Goal: Task Accomplishment & Management: Manage account settings

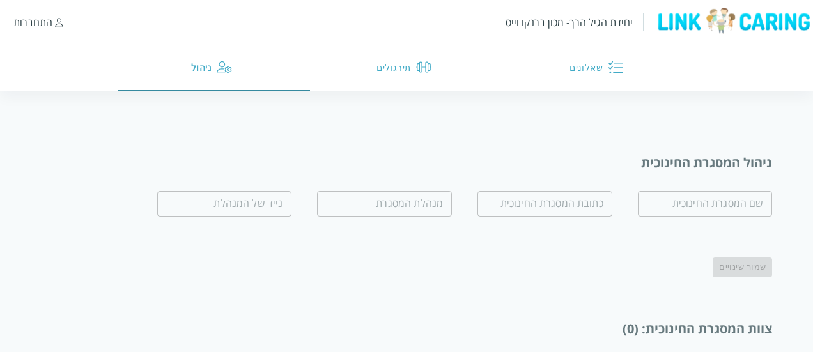
click at [130, 207] on form "​ ​ ​ ​ שמור שינויים" at bounding box center [435, 231] width 673 height 91
click at [29, 27] on div "התחברות" at bounding box center [32, 22] width 39 height 14
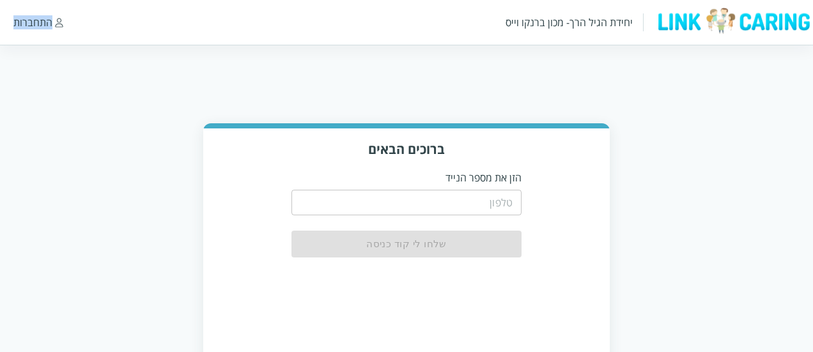
click at [29, 27] on div "התחברות" at bounding box center [32, 22] width 39 height 14
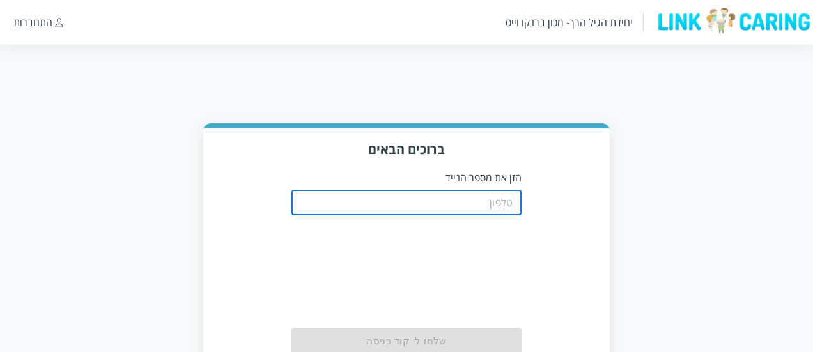
click at [417, 210] on input "tel" at bounding box center [406, 203] width 230 height 26
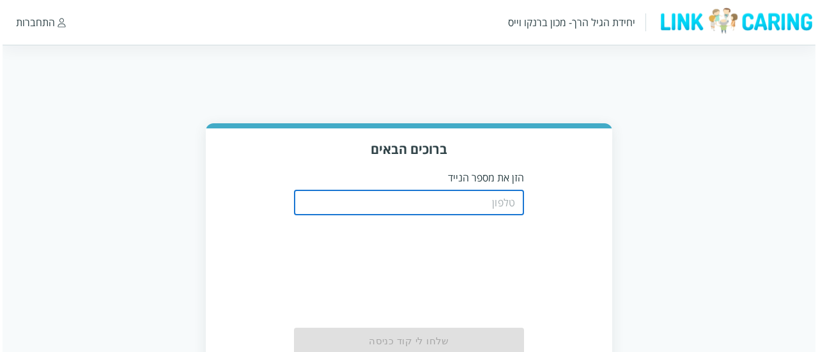
scroll to position [65, 0]
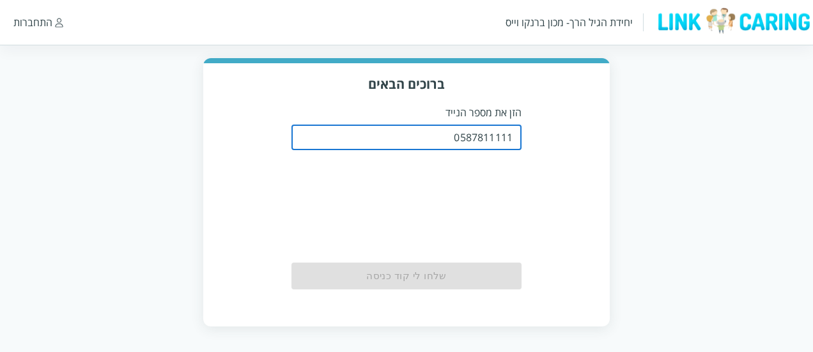
type input "0587811111"
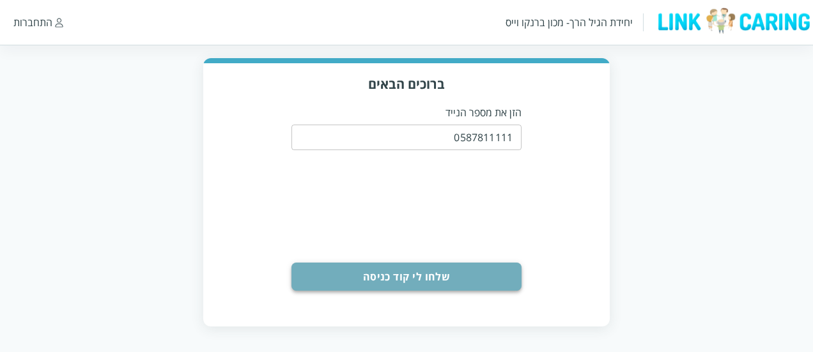
click at [414, 272] on button "שלחו לי קוד כניסה" at bounding box center [406, 277] width 230 height 28
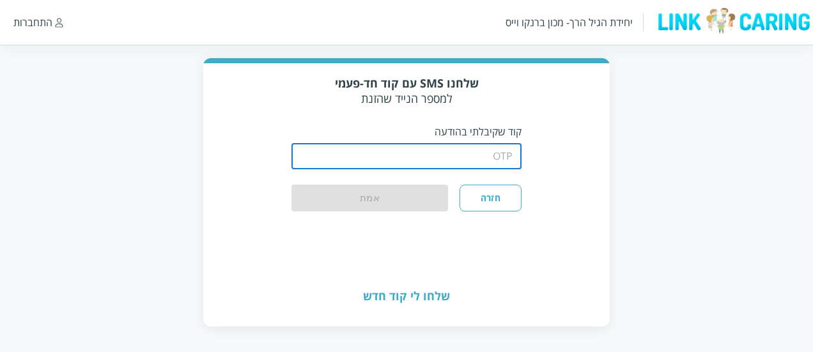
click at [456, 155] on input "string" at bounding box center [406, 157] width 230 height 26
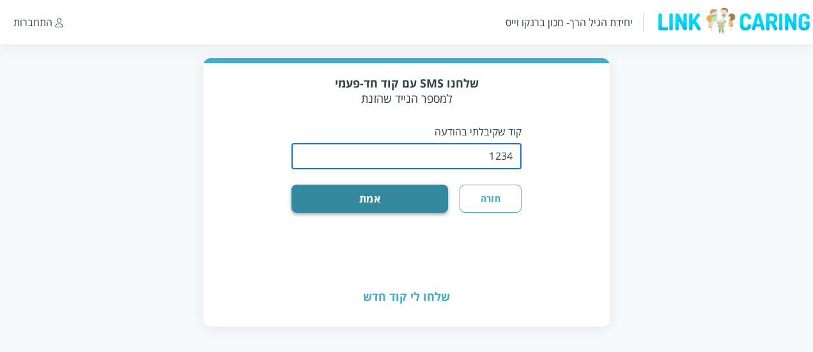
type input "1234"
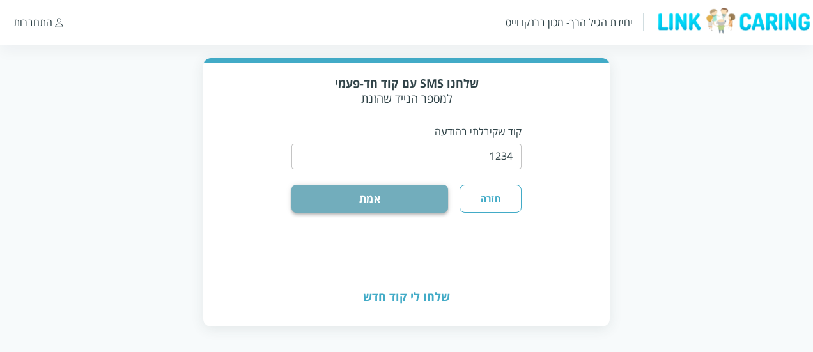
click at [383, 194] on button "אמת" at bounding box center [369, 199] width 157 height 28
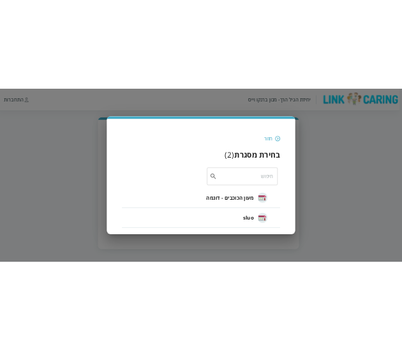
scroll to position [0, 0]
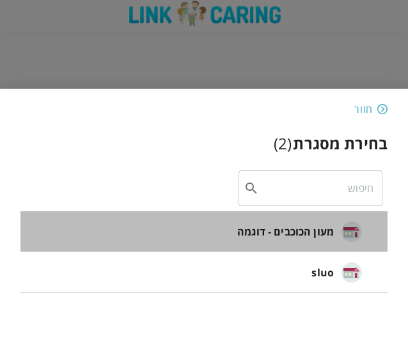
click at [145, 233] on li "מעון הכוכבים - דוגמה" at bounding box center [203, 231] width 367 height 41
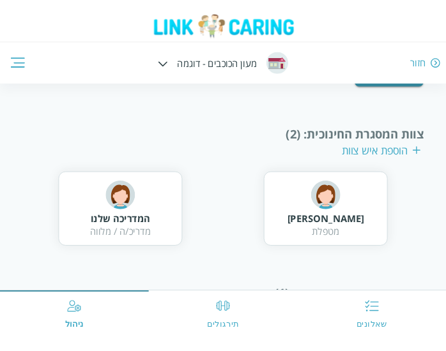
scroll to position [314, 0]
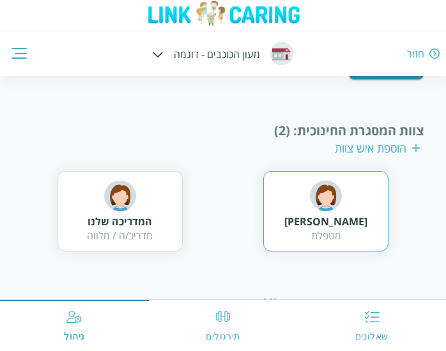
click at [345, 215] on div "[PERSON_NAME]" at bounding box center [325, 222] width 83 height 14
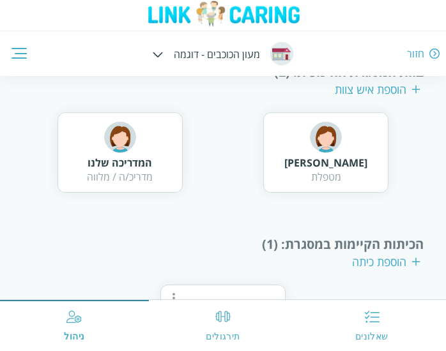
scroll to position [445, 0]
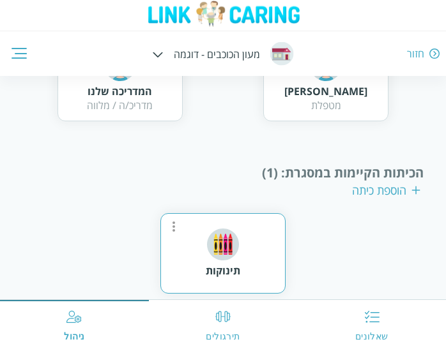
click at [218, 246] on img at bounding box center [223, 245] width 32 height 32
click at [176, 164] on div "הכיתות הקיימות במסגרת : (1)" at bounding box center [222, 172] width 401 height 17
click at [392, 188] on div "הוספת כיתה" at bounding box center [386, 190] width 68 height 15
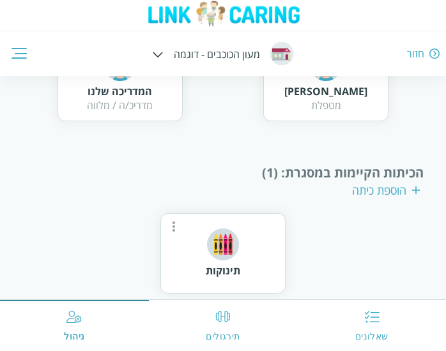
scroll to position [231, 0]
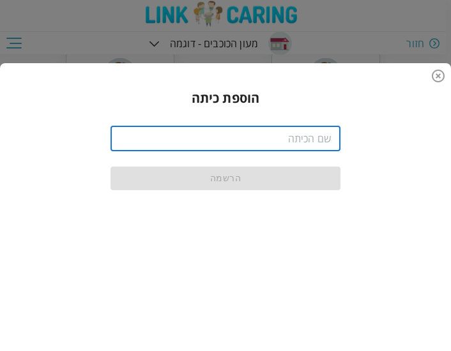
click at [302, 145] on input "text" at bounding box center [226, 139] width 230 height 26
type input "p"
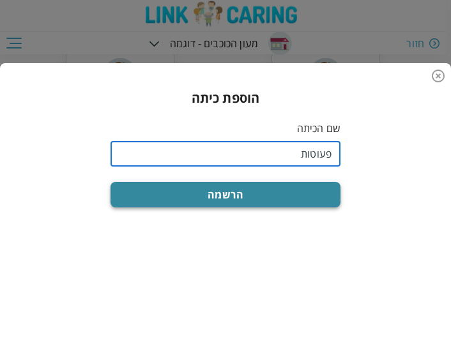
type input "פעוטות"
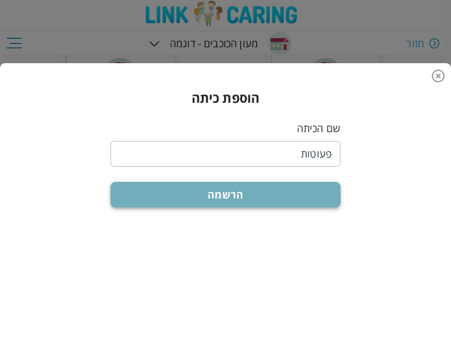
click at [286, 190] on button "הרשמה" at bounding box center [226, 195] width 230 height 26
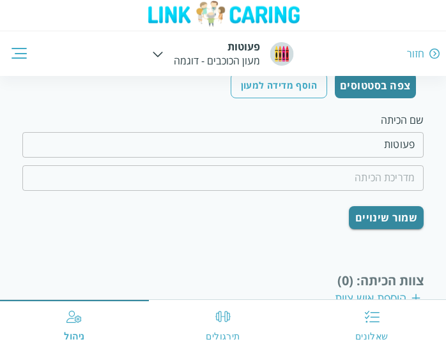
scroll to position [144, 0]
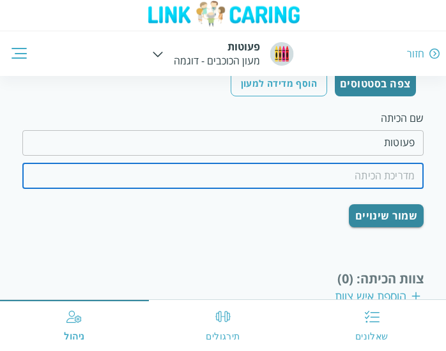
click at [319, 182] on input "text" at bounding box center [222, 177] width 401 height 26
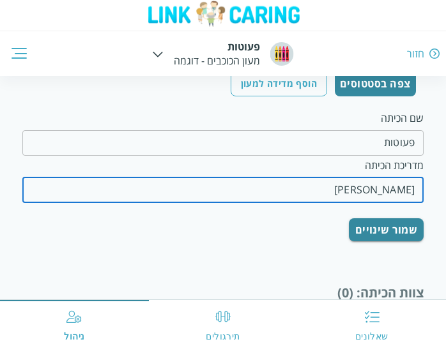
type input "[PERSON_NAME]"
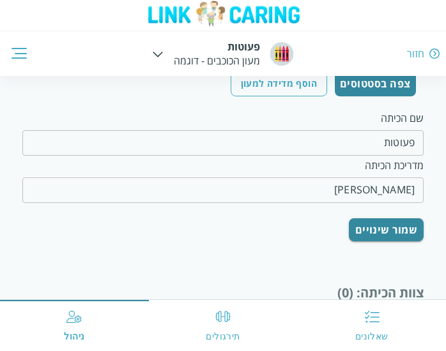
click at [247, 222] on div "שמור שינויים" at bounding box center [222, 229] width 401 height 23
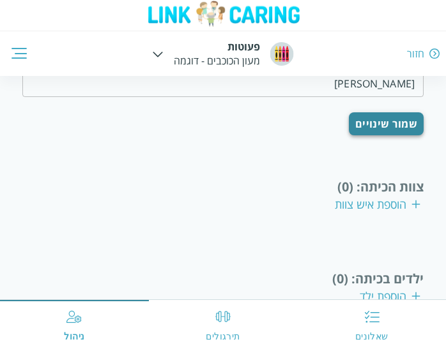
scroll to position [250, 0]
click at [385, 136] on div "חזרה לניהול המסגרת ניהול כיתה צפה בסטטוסים הוסף מדידה למעון שם הכיתה פעוטות ​ מ…" at bounding box center [222, 104] width 401 height 430
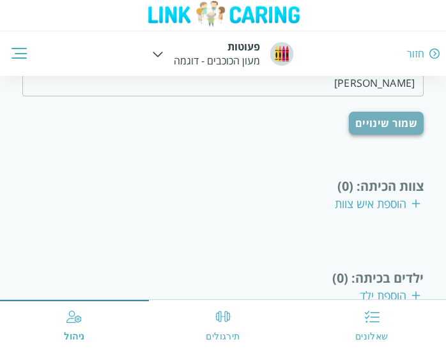
click at [377, 125] on button "שמור שינויים" at bounding box center [386, 123] width 75 height 23
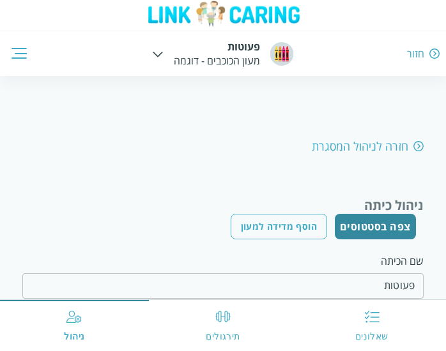
scroll to position [0, 0]
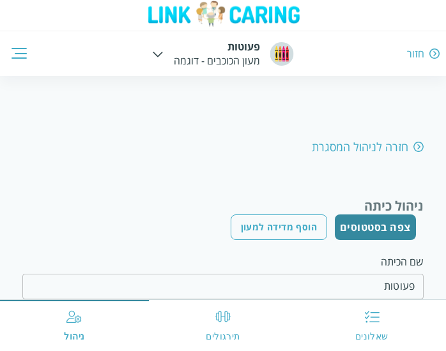
click at [378, 146] on div "חזרה לניהול המסגרת" at bounding box center [368, 146] width 112 height 15
type input "מעון הכוכבים - דוגמה"
type input "רחוב הכוכבים"
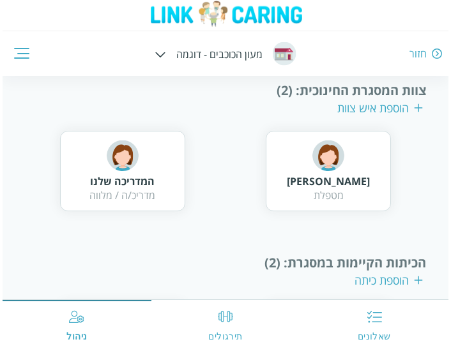
scroll to position [441, 0]
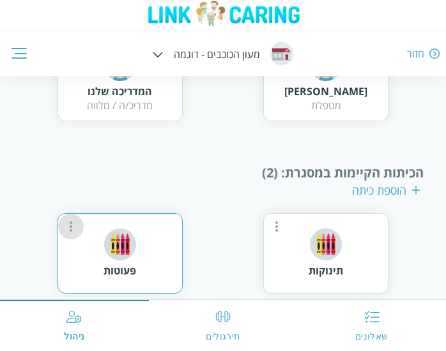
click at [72, 226] on icon "more" at bounding box center [71, 227] width 3 height 10
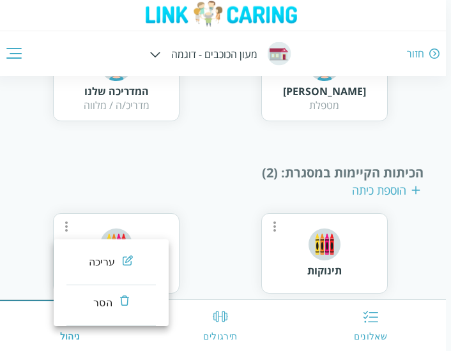
click at [101, 263] on div "עריכה" at bounding box center [102, 262] width 27 height 15
type input "פעוטות"
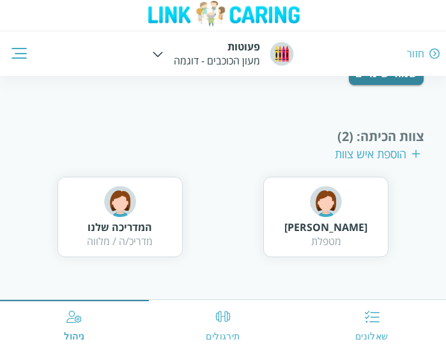
scroll to position [342, 0]
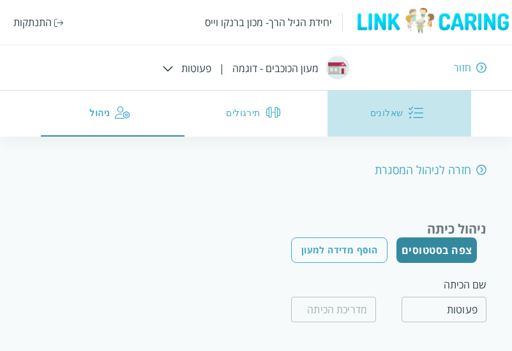
click at [390, 108] on button "שאלונים" at bounding box center [400, 114] width 144 height 46
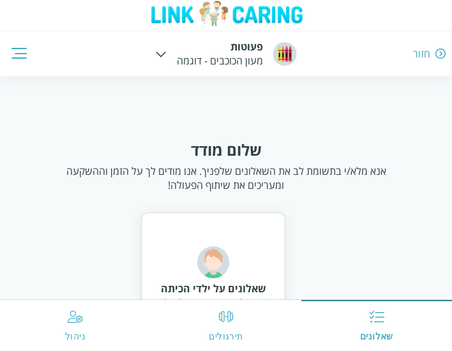
click at [165, 56] on img at bounding box center [161, 55] width 11 height 6
click at [138, 156] on div "שלום מודד אנא מלא/י בתשומת לב את השאלונים שלפניך. אנו מודים לך על הזמן וההשקעה …" at bounding box center [226, 165] width 346 height 53
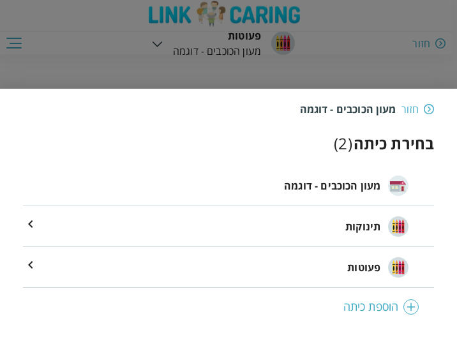
click at [63, 68] on div at bounding box center [228, 175] width 457 height 351
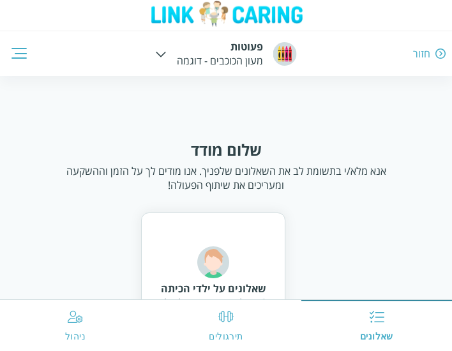
scroll to position [63, 0]
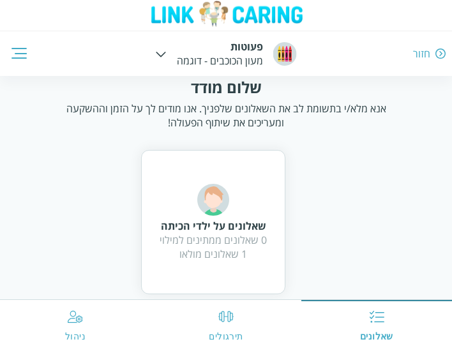
click at [11, 55] on div "חזור פעוטות מעון הכוכבים - דוגמה שאלונים תירגולים ניהול" at bounding box center [226, 38] width 452 height 76
click at [20, 52] on div "חזור פעוטות מעון הכוכבים - דוגמה שאלונים תירגולים ניהול" at bounding box center [226, 38] width 452 height 76
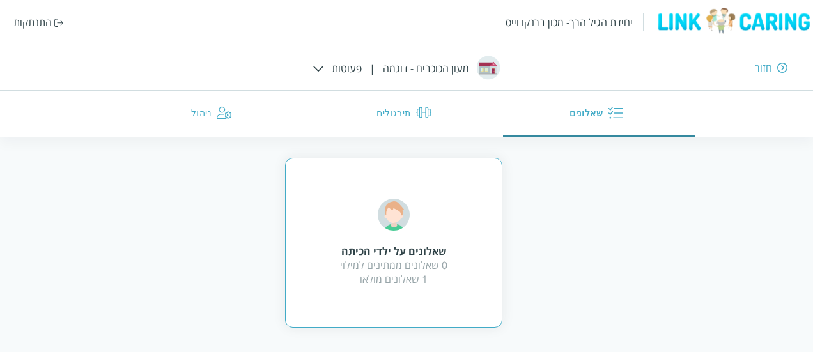
scroll to position [0, 0]
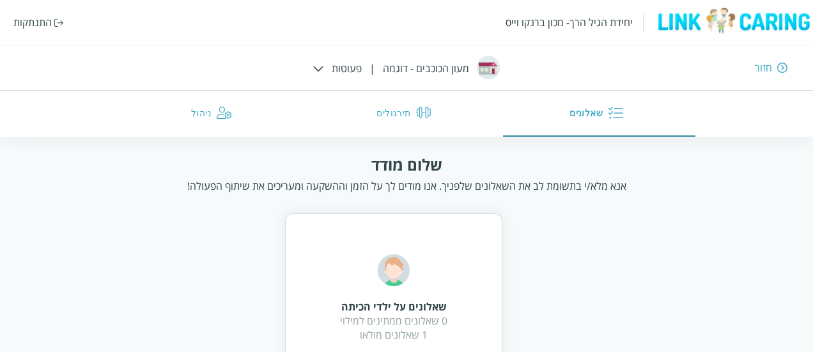
click at [445, 64] on div "חזור" at bounding box center [762, 68] width 17 height 14
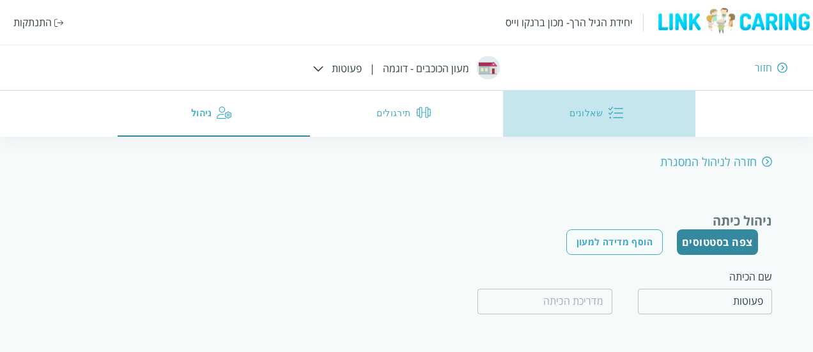
click at [445, 106] on button "שאלונים" at bounding box center [599, 114] width 192 height 46
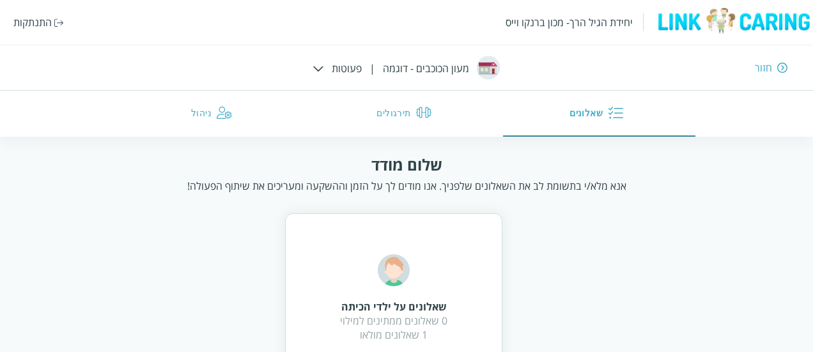
scroll to position [56, 0]
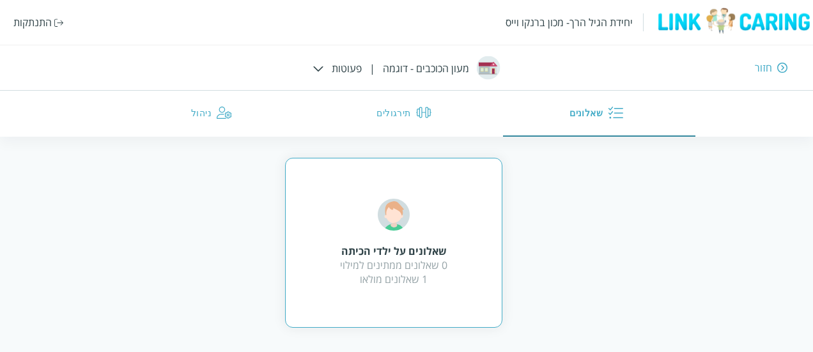
click at [415, 231] on div "שאלונים על ילדי הכיתה 0 שאלונים ממתינים למילוי 1 שאלונים מולאו" at bounding box center [393, 243] width 107 height 88
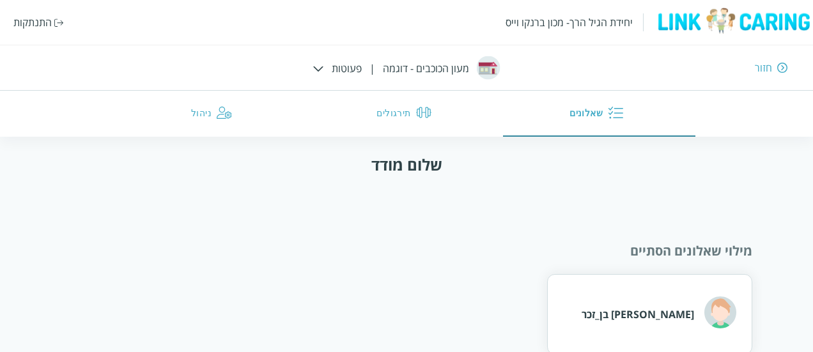
scroll to position [27, 0]
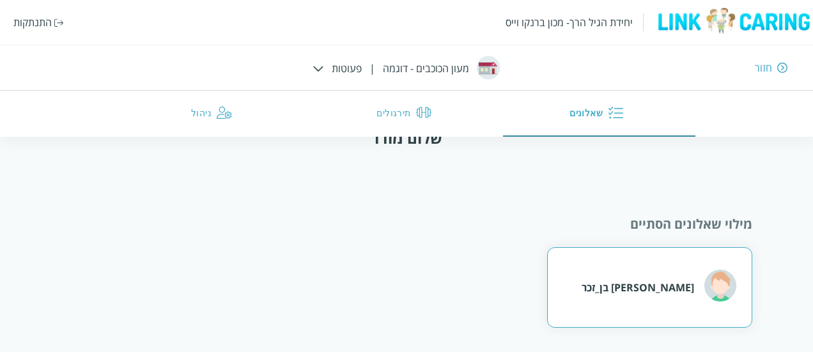
click at [445, 293] on div "אדם בן_זכר" at bounding box center [649, 287] width 204 height 80
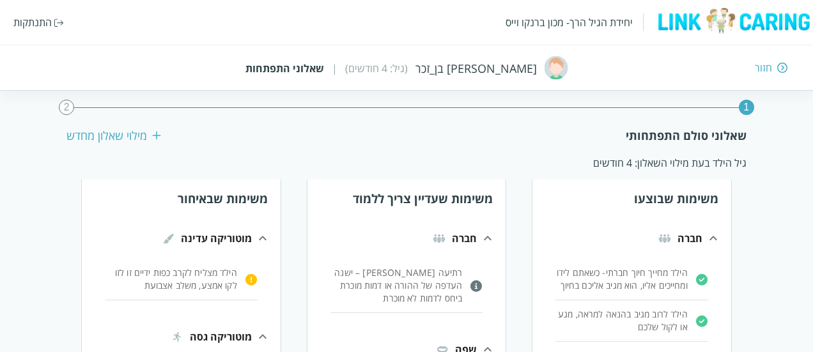
scroll to position [42, 0]
click at [445, 285] on p "הילד מחייך חיוך חברתי- כשאתם לידו ומחייכים אליו, הוא מגיב אליכם בחיוך" at bounding box center [621, 280] width 132 height 26
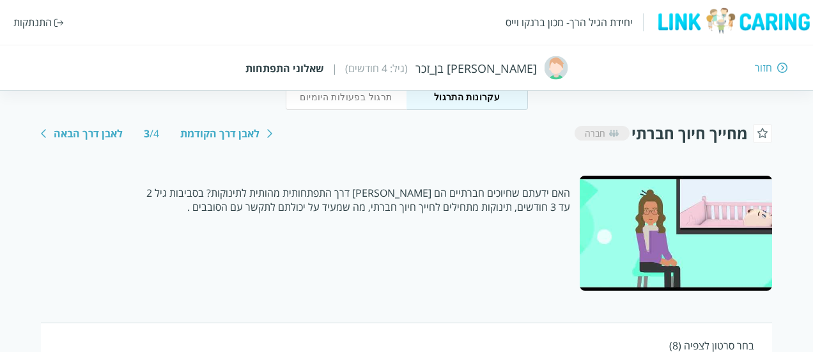
scroll to position [178, 0]
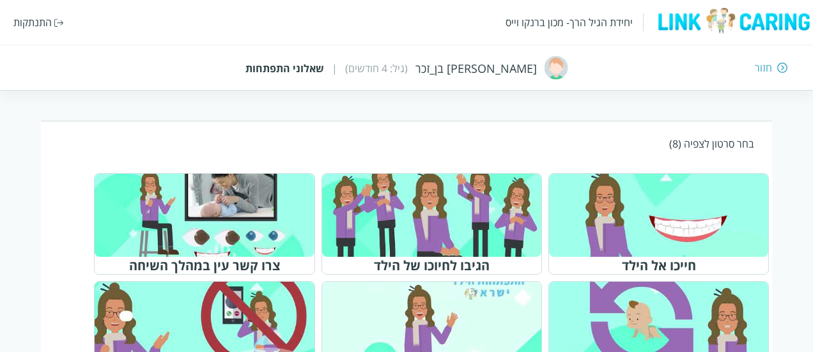
scroll to position [542, 0]
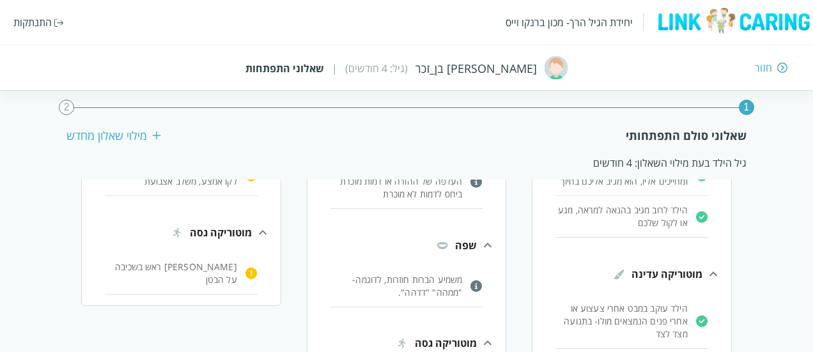
scroll to position [147, 0]
click at [185, 266] on p "הילד מרים ראש בשכיבה על הבטן" at bounding box center [171, 273] width 132 height 26
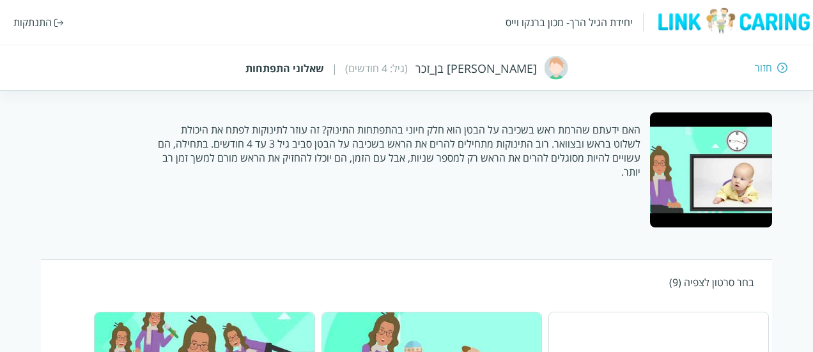
scroll to position [244, 0]
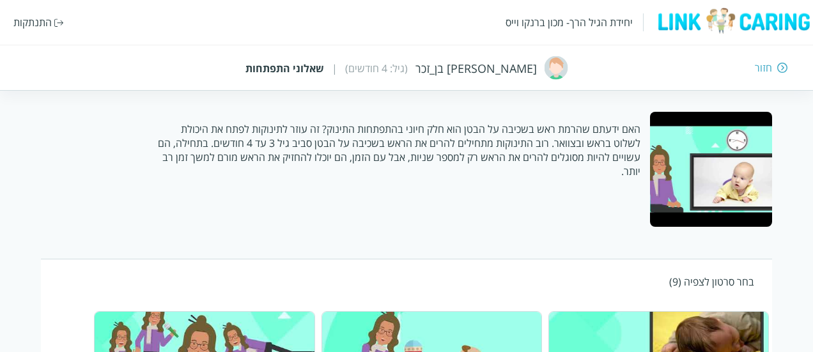
scroll to position [147, 0]
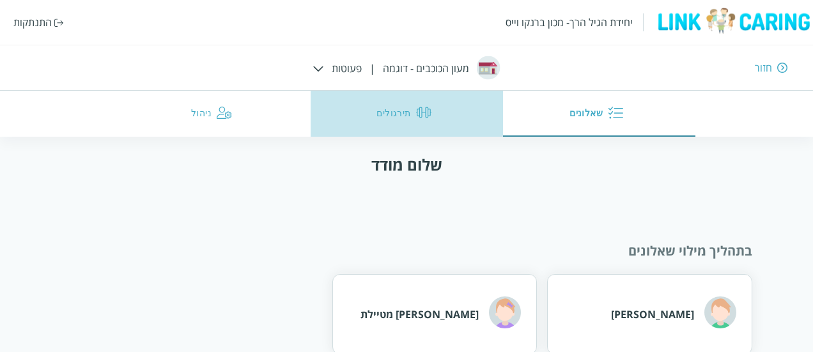
click at [420, 125] on button "תירגולים" at bounding box center [406, 114] width 192 height 46
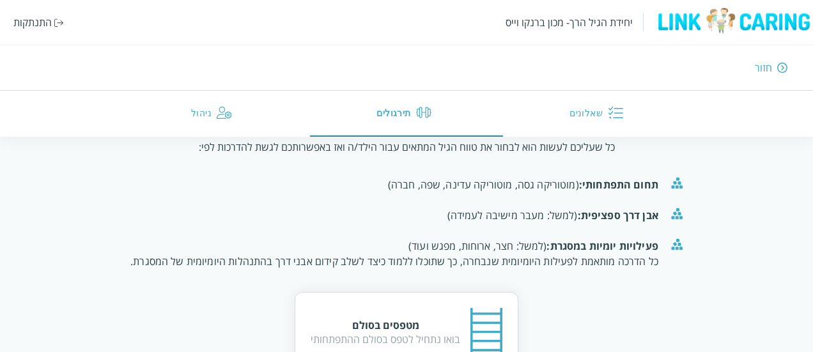
scroll to position [194, 0]
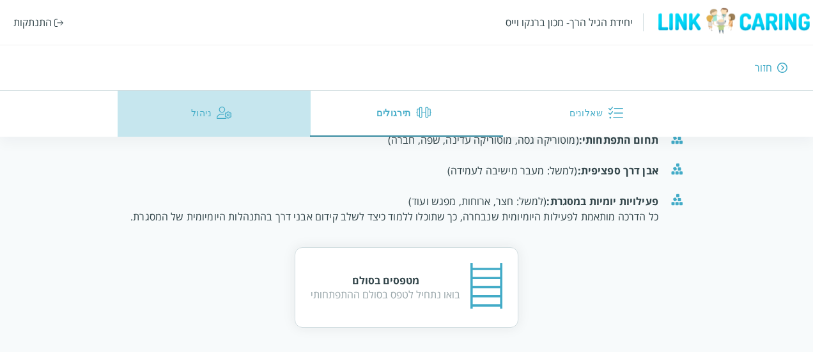
click at [224, 109] on img "button" at bounding box center [224, 112] width 15 height 15
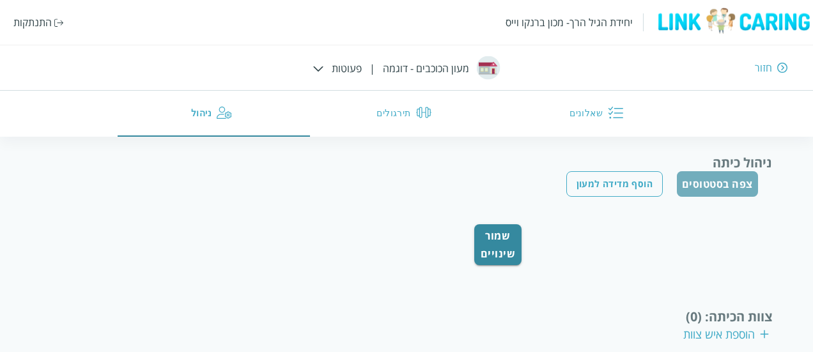
click at [445, 182] on button "צפה בסטטוסים" at bounding box center [717, 184] width 81 height 26
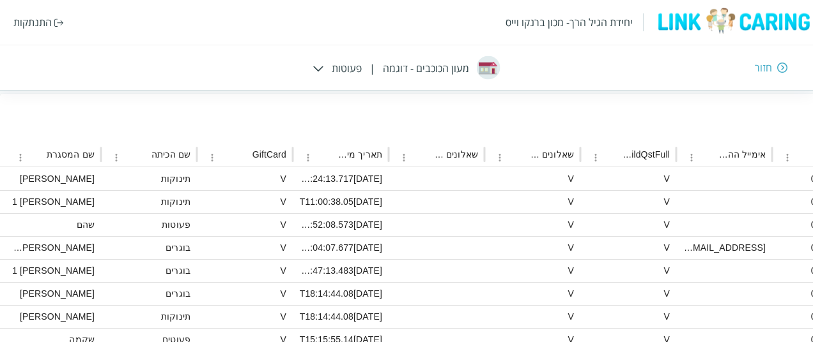
scroll to position [179, -854]
click at [24, 160] on icon "שם המסגרת column menu" at bounding box center [20, 156] width 11 height 11
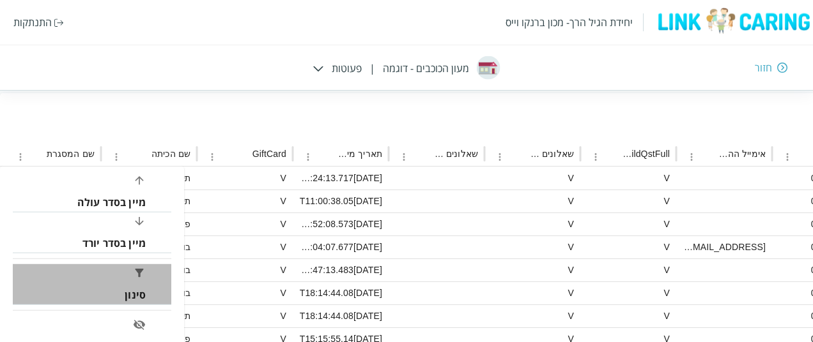
click at [132, 282] on li "סינון" at bounding box center [92, 284] width 158 height 41
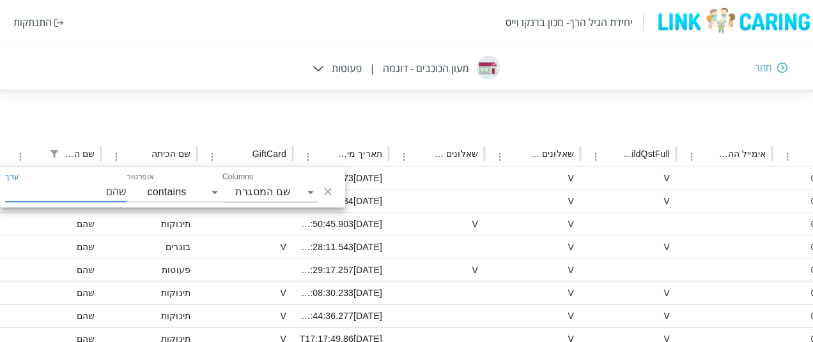
type input "שהם"
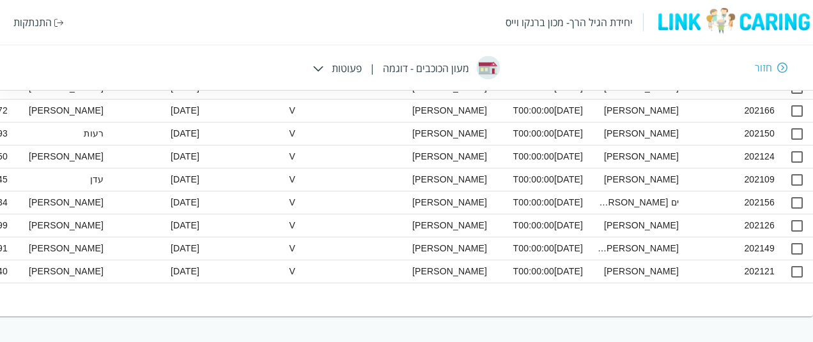
scroll to position [0, 0]
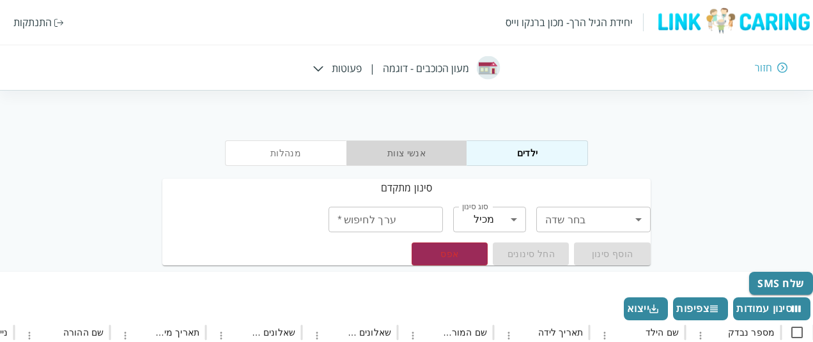
click at [418, 148] on button "אנשי צוות" at bounding box center [406, 154] width 121 height 26
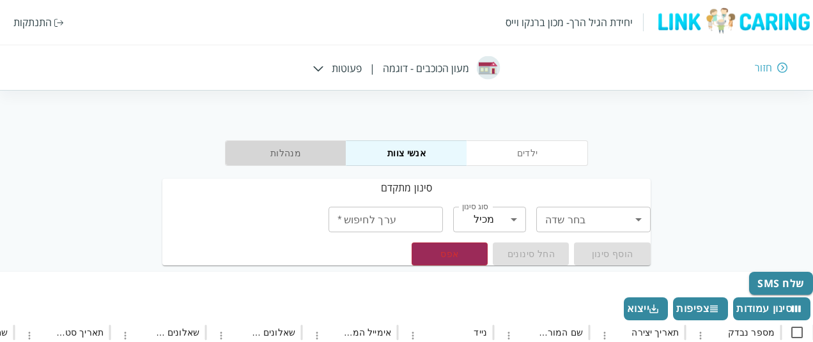
click at [317, 159] on button "מנהלות" at bounding box center [285, 154] width 121 height 26
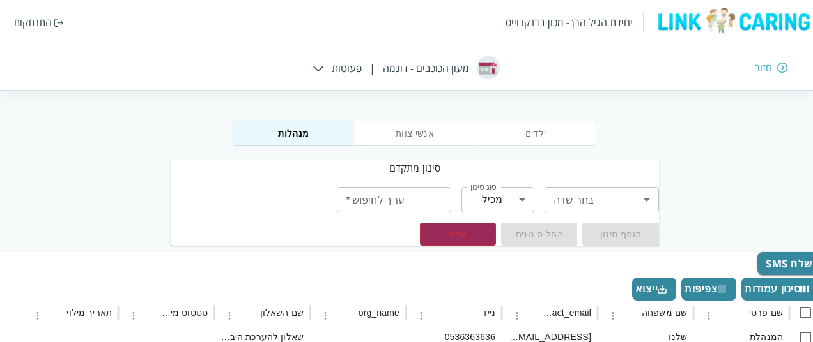
scroll to position [0, -8]
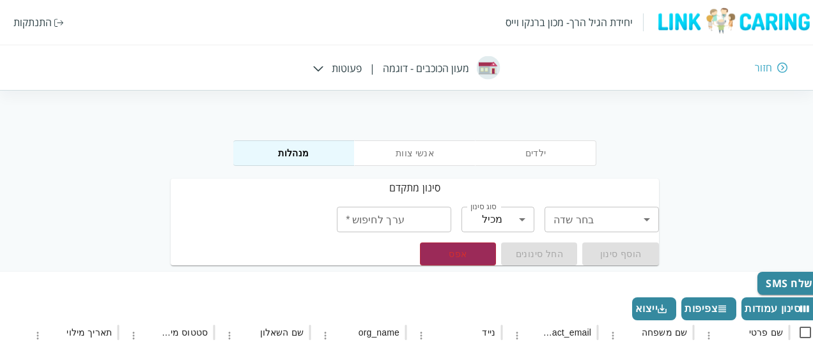
click at [346, 66] on div "יחידת הגיל הרך- מכון ברנקו וייס התנתקות חזור מעון הכוכבים - דוגמה | פעוטות" at bounding box center [406, 45] width 813 height 91
click at [316, 68] on img at bounding box center [318, 69] width 11 height 6
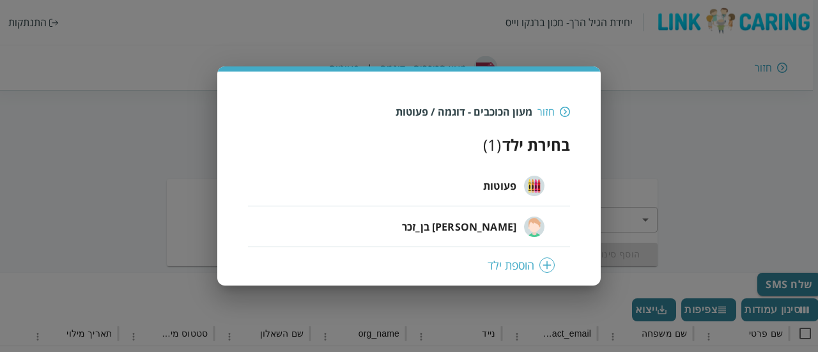
click at [445, 146] on div "חזור מעון הכוכבים - דוגמה / פעוטות בחירת ילד ( 1 ) פעוטות אדם בן_זכר הוספת ילד" at bounding box center [409, 176] width 818 height 352
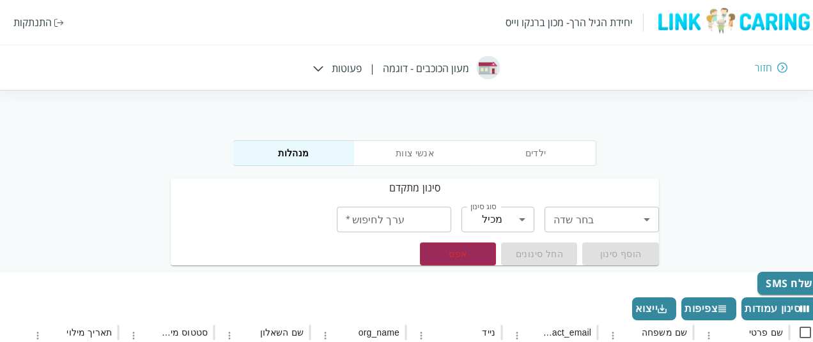
click at [445, 77] on div "יחידת הגיל הרך- מכון ברנקו וייס התנתקות חזור מעון הכוכבים - דוגמה | פעוטות" at bounding box center [406, 45] width 813 height 91
click at [445, 66] on img at bounding box center [782, 67] width 10 height 11
